Goal: Task Accomplishment & Management: Use online tool/utility

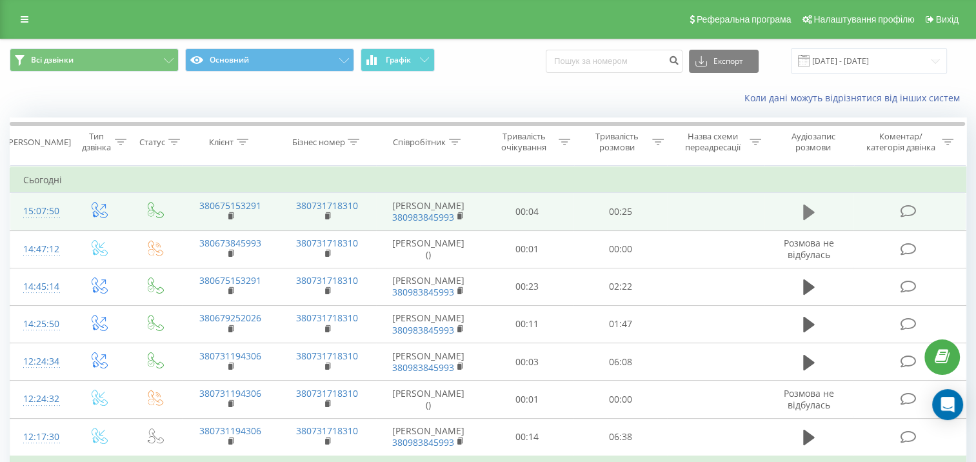
click at [818, 214] on button at bounding box center [808, 211] width 19 height 19
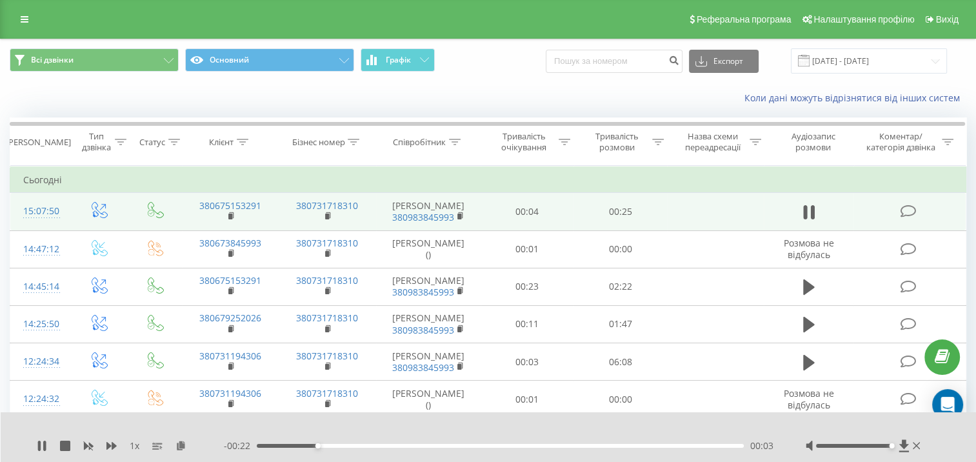
drag, startPoint x: 854, startPoint y: 445, endPoint x: 894, endPoint y: 454, distance: 40.4
click at [908, 449] on div at bounding box center [863, 445] width 117 height 13
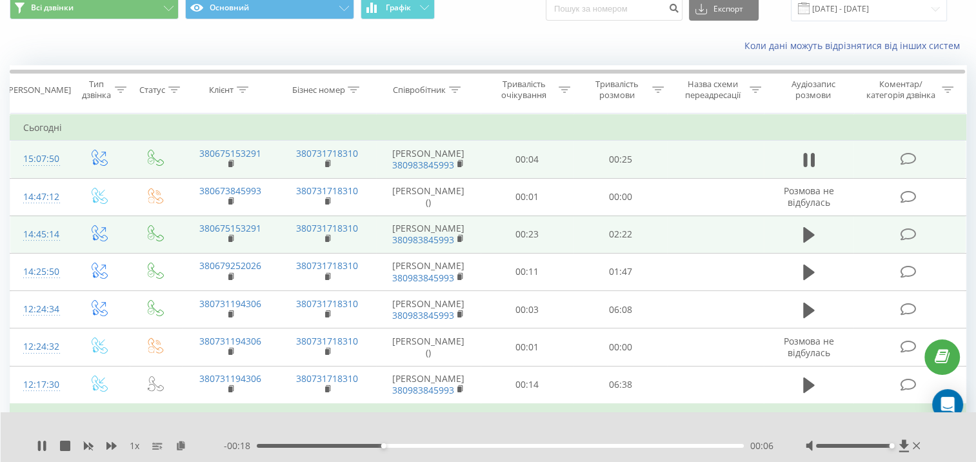
scroll to position [64, 0]
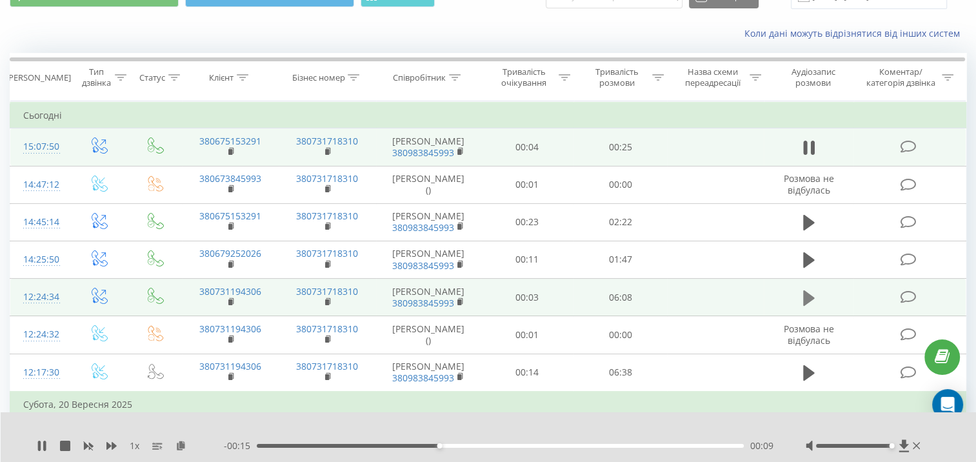
drag, startPoint x: 794, startPoint y: 284, endPoint x: 800, endPoint y: 291, distance: 8.8
click at [794, 284] on td at bounding box center [809, 297] width 90 height 37
click at [805, 292] on icon at bounding box center [809, 297] width 12 height 15
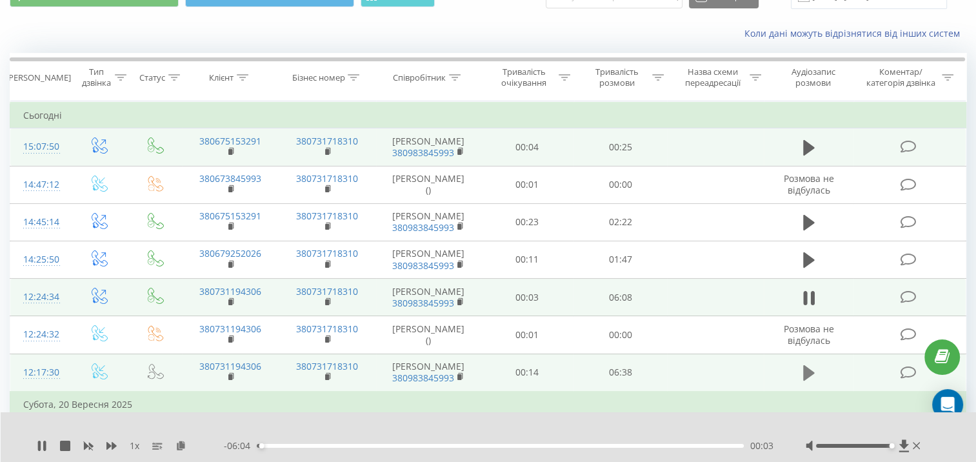
click at [810, 373] on icon at bounding box center [809, 372] width 12 height 15
click at [264, 448] on div "- 06:36 00:02 00:02" at bounding box center [498, 445] width 549 height 13
click at [266, 445] on div "00:02" at bounding box center [500, 446] width 487 height 4
drag, startPoint x: 689, startPoint y: 424, endPoint x: 704, endPoint y: 419, distance: 16.1
click at [689, 424] on div at bounding box center [479, 429] width 709 height 14
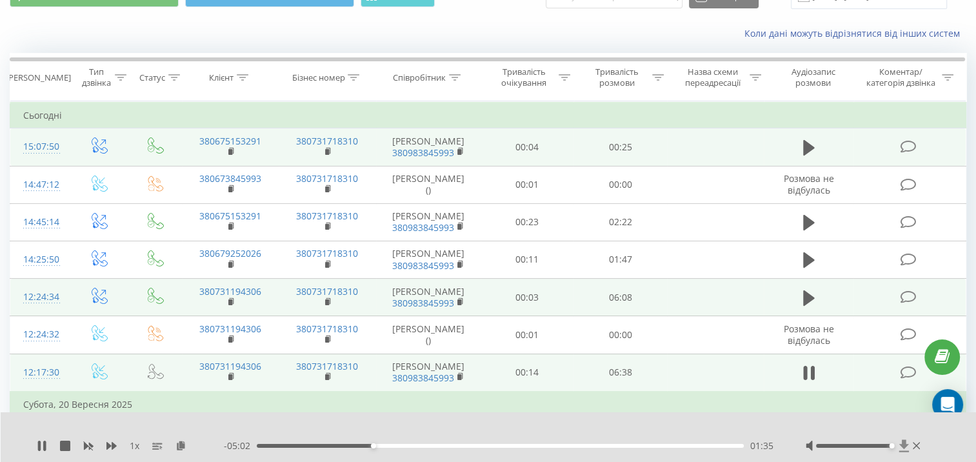
click at [899, 446] on icon at bounding box center [903, 445] width 11 height 13
click at [807, 290] on icon at bounding box center [809, 298] width 12 height 18
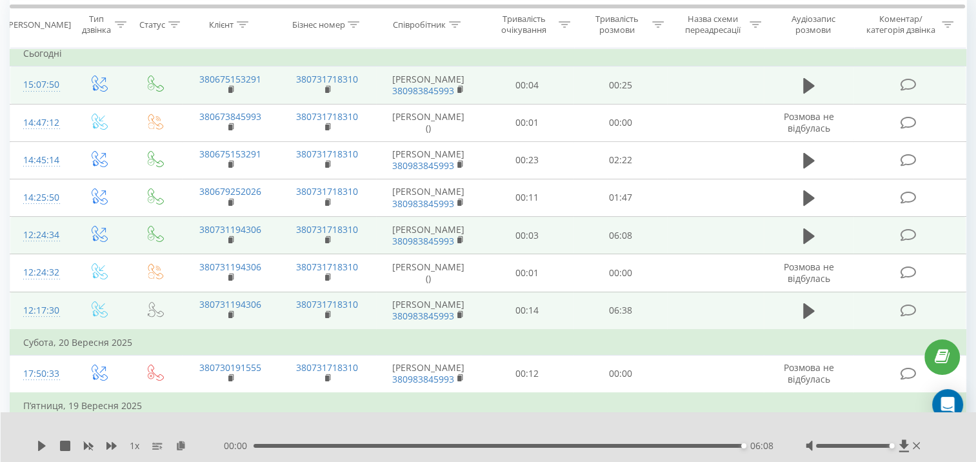
scroll to position [129, 0]
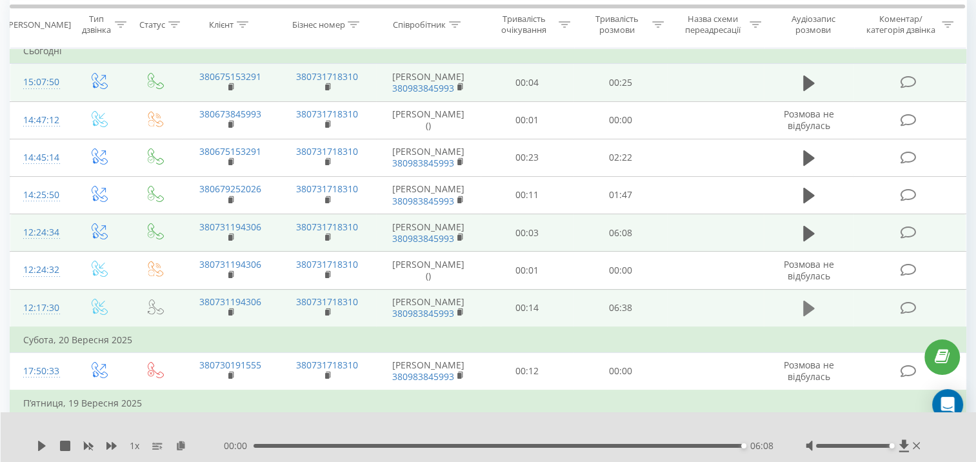
click at [813, 308] on icon at bounding box center [809, 308] width 12 height 18
click at [806, 231] on icon at bounding box center [809, 232] width 12 height 15
